Goal: Task Accomplishment & Management: Manage account settings

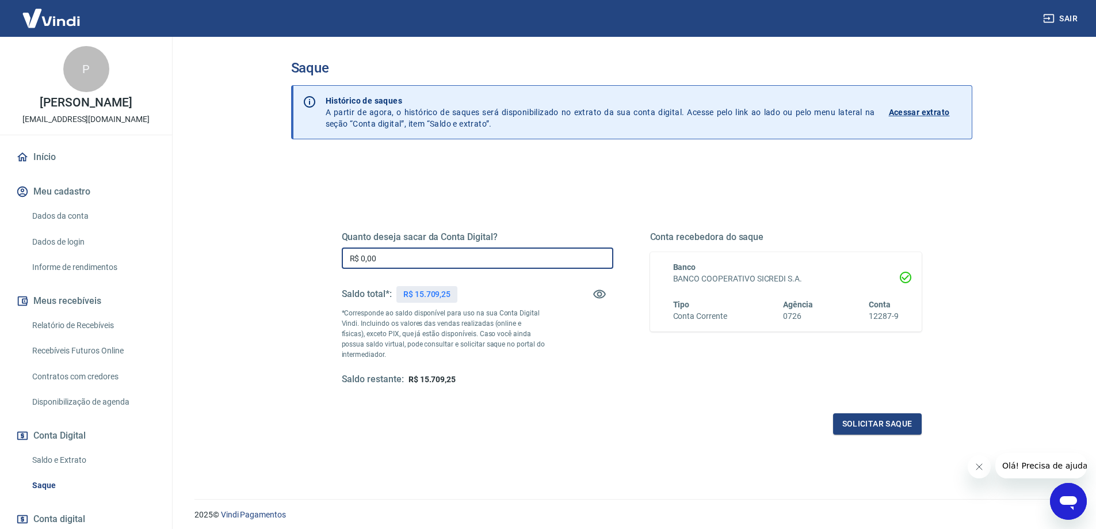
drag, startPoint x: 414, startPoint y: 263, endPoint x: 350, endPoint y: 261, distance: 64.5
click at [350, 262] on input "R$ 0,00" at bounding box center [478, 257] width 272 height 21
type input "R$ 15.709,25"
click at [900, 418] on button "Solicitar saque" at bounding box center [877, 423] width 89 height 21
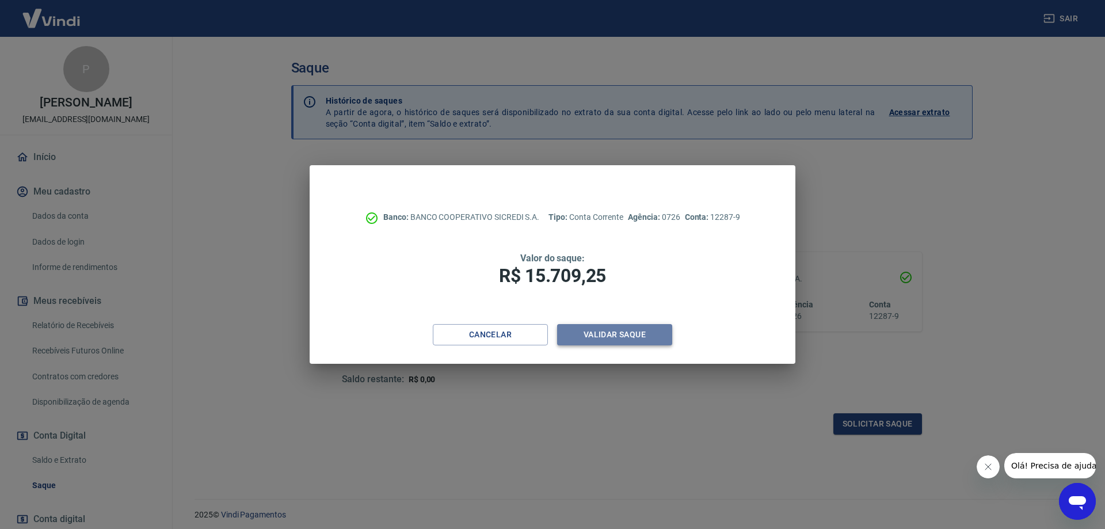
click at [625, 335] on button "Validar saque" at bounding box center [614, 334] width 115 height 21
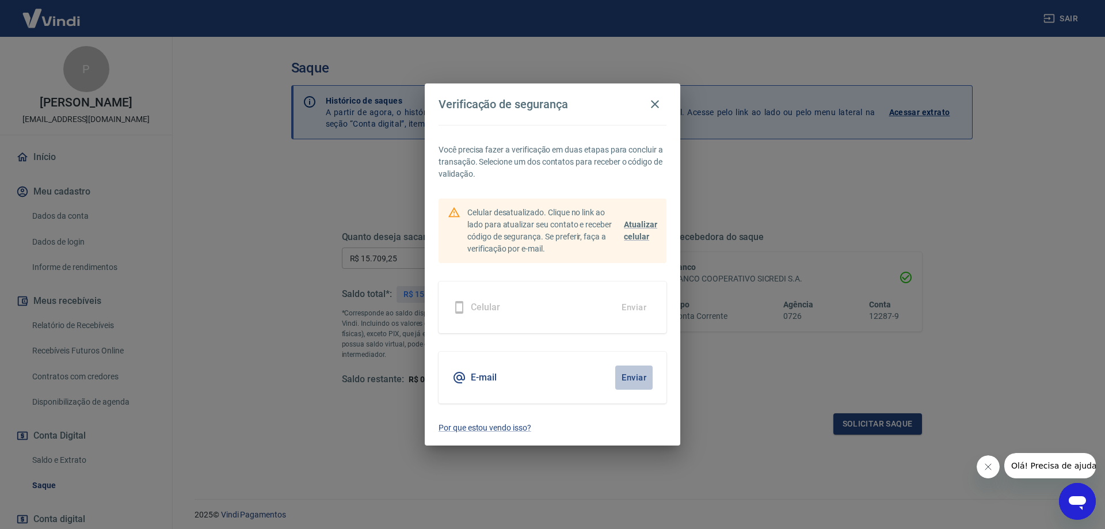
click at [639, 375] on button "Enviar" at bounding box center [633, 377] width 37 height 24
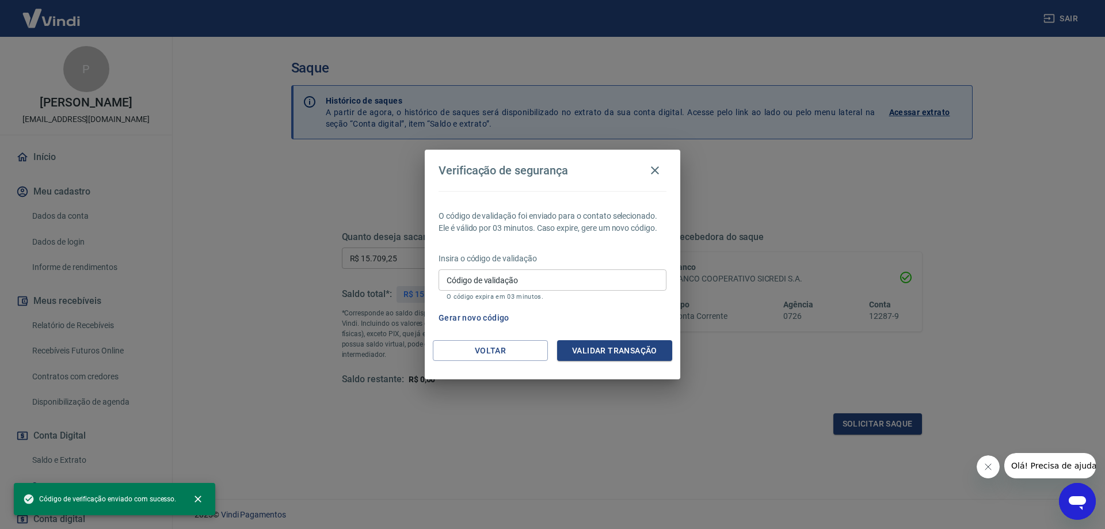
click at [515, 264] on div "Insira o código de validação Código de validação Código de validação O código e…" at bounding box center [552, 278] width 228 height 50
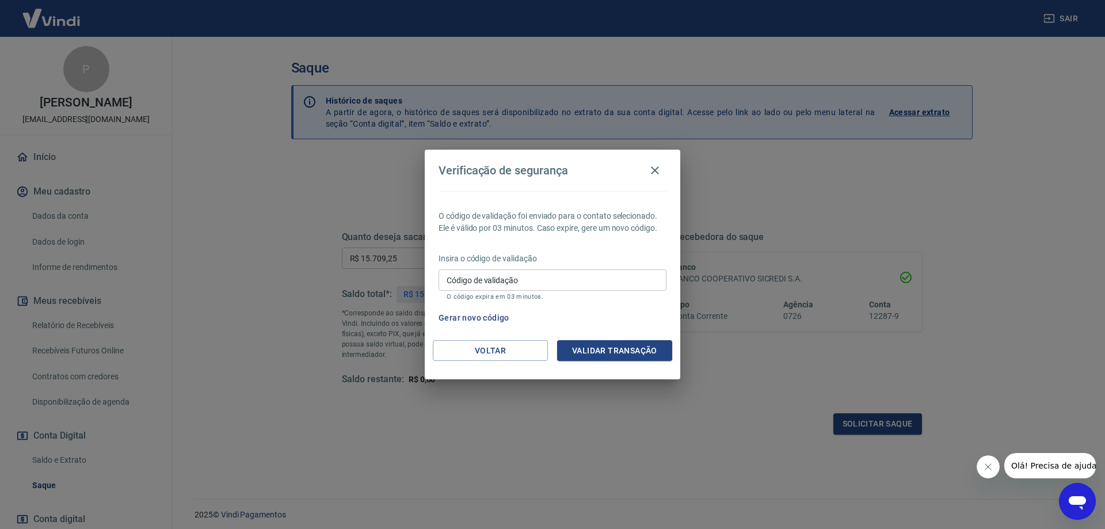
drag, startPoint x: 516, startPoint y: 278, endPoint x: 520, endPoint y: 289, distance: 12.4
click at [516, 278] on input "Código de validação" at bounding box center [552, 279] width 228 height 21
paste input "840794"
type input "840794"
click at [625, 354] on button "Validar transação" at bounding box center [614, 350] width 115 height 21
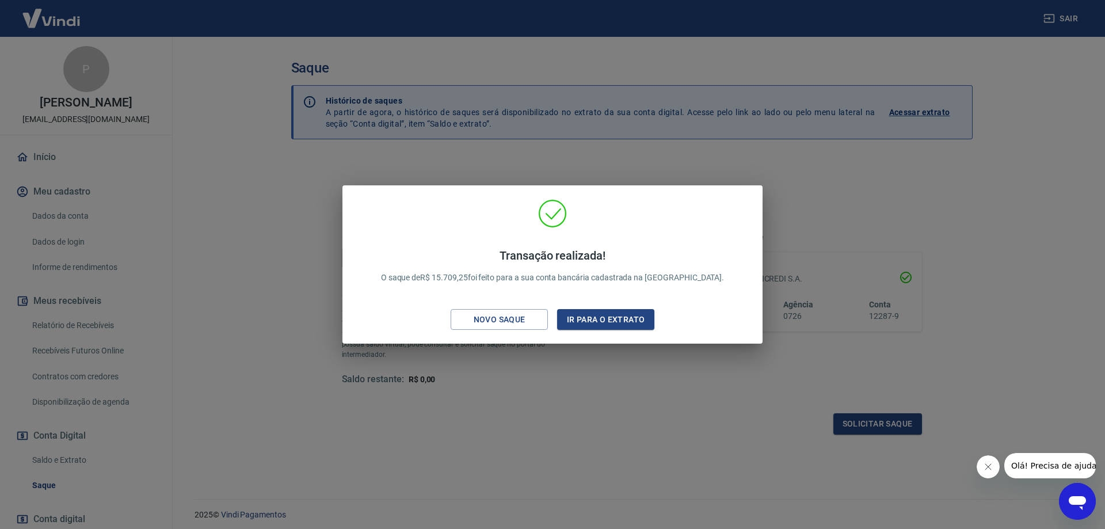
click at [814, 227] on div "Transação realizada! O saque de R$ 15.709,25 foi feito para a sua conta bancári…" at bounding box center [552, 264] width 1105 height 529
